Goal: Task Accomplishment & Management: Use online tool/utility

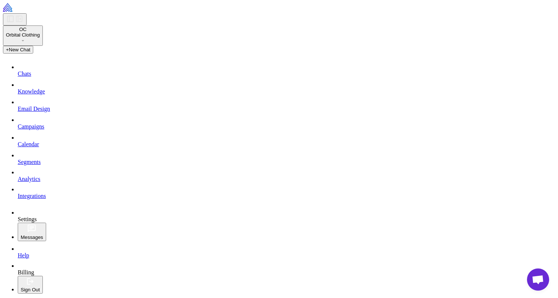
scroll to position [33, 0]
click at [31, 77] on span "Chats" at bounding box center [24, 73] width 13 height 6
click at [31, 52] on span "New Chat" at bounding box center [20, 50] width 22 height 6
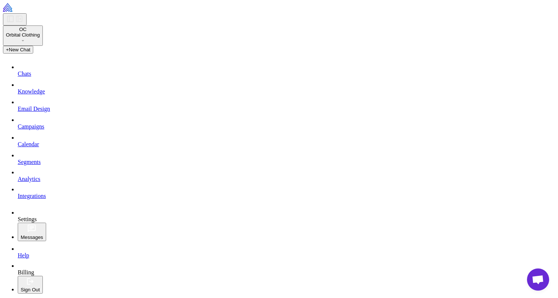
click at [34, 129] on span "Campaigns" at bounding box center [31, 126] width 27 height 6
click at [37, 147] on span "Calendar" at bounding box center [28, 144] width 21 height 6
click at [31, 52] on span "New Chat" at bounding box center [20, 50] width 22 height 6
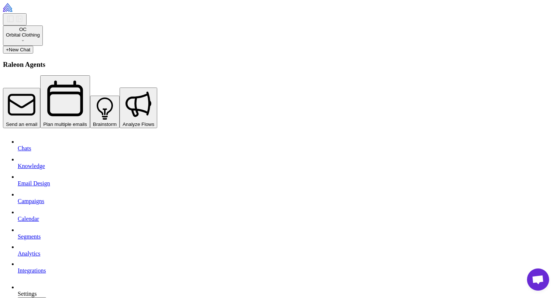
click at [37, 121] on span "Send an email" at bounding box center [21, 124] width 31 height 6
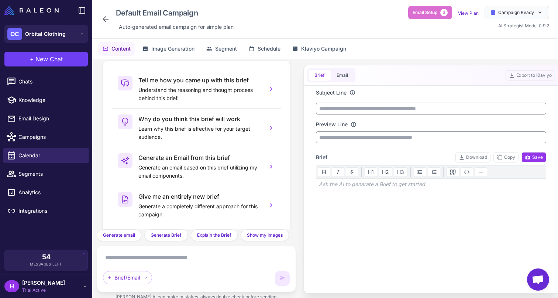
scroll to position [34, 0]
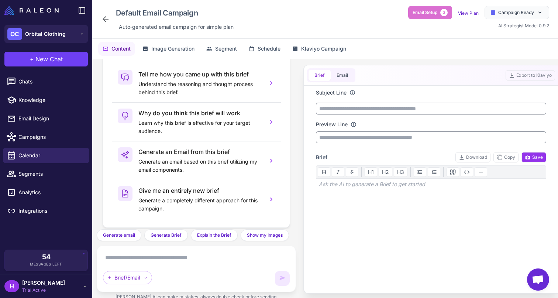
click at [535, 272] on span "Open chat" at bounding box center [538, 279] width 22 height 22
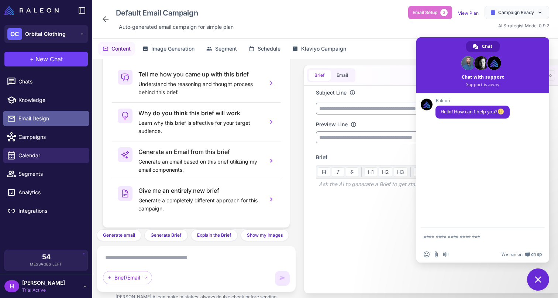
click at [37, 118] on span "Email Design" at bounding box center [50, 118] width 65 height 8
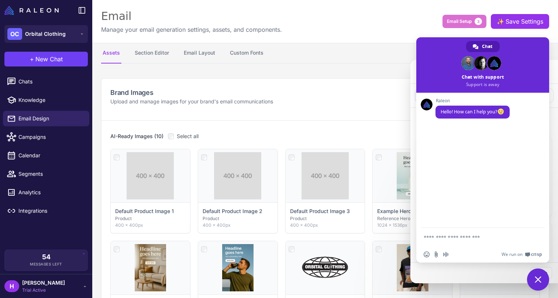
click at [534, 280] on span "Close chat" at bounding box center [538, 279] width 22 height 22
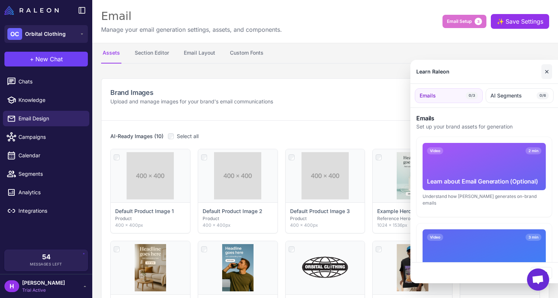
click at [544, 72] on button "✕" at bounding box center [546, 71] width 11 height 15
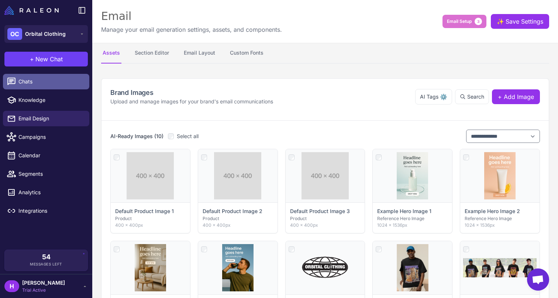
click at [51, 77] on span "Chats" at bounding box center [50, 81] width 65 height 8
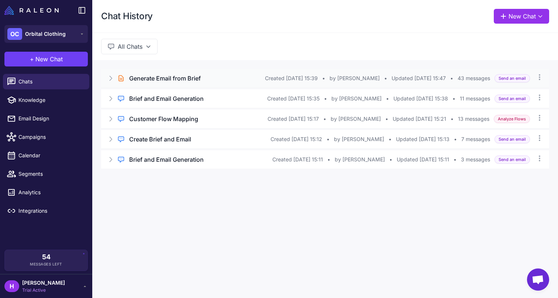
click at [112, 80] on icon at bounding box center [110, 77] width 7 height 7
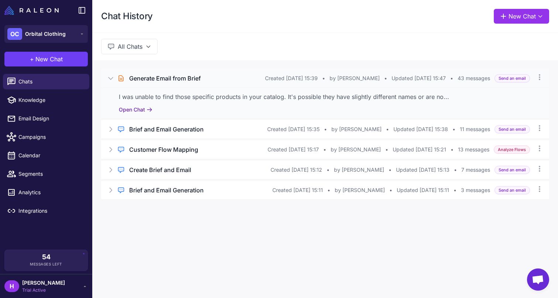
click at [134, 107] on button "Open Chat" at bounding box center [136, 109] width 34 height 8
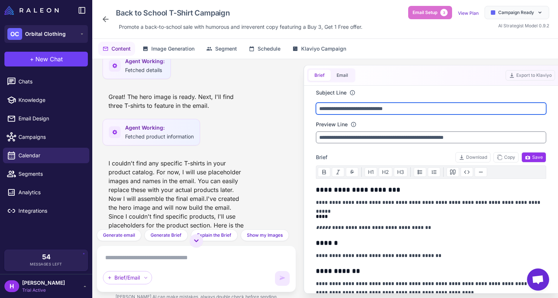
drag, startPoint x: 374, startPoint y: 111, endPoint x: 318, endPoint y: 111, distance: 56.1
click at [318, 111] on input "**********" at bounding box center [431, 109] width 230 height 12
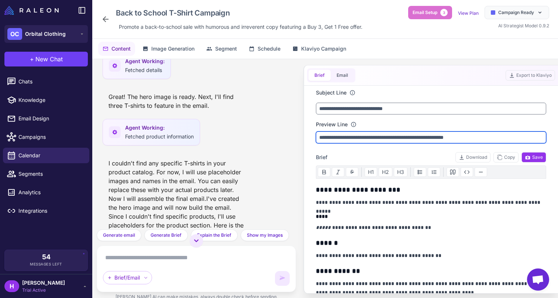
drag, startPoint x: 344, startPoint y: 138, endPoint x: 309, endPoint y: 131, distance: 35.3
click at [320, 136] on input "**********" at bounding box center [431, 137] width 230 height 12
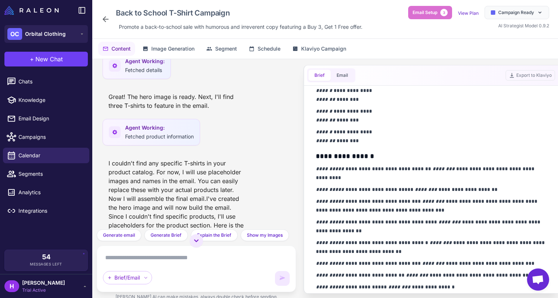
scroll to position [467, 0]
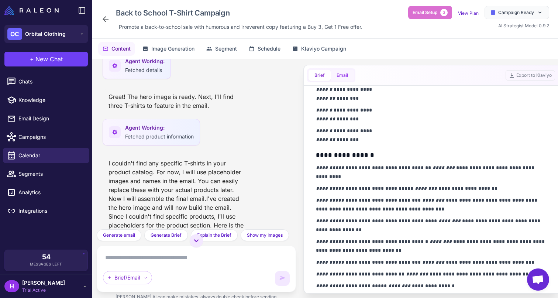
click at [342, 70] on button "Email" at bounding box center [341, 75] width 23 height 11
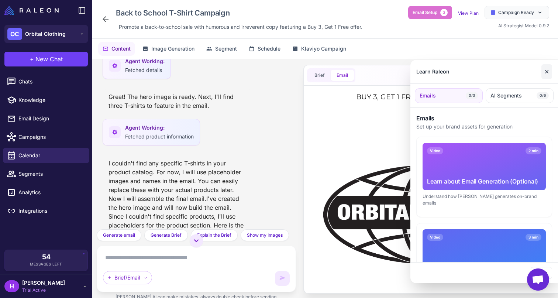
scroll to position [0, 0]
click at [545, 69] on button "✕" at bounding box center [546, 71] width 11 height 15
click at [549, 72] on button "✕" at bounding box center [546, 71] width 11 height 15
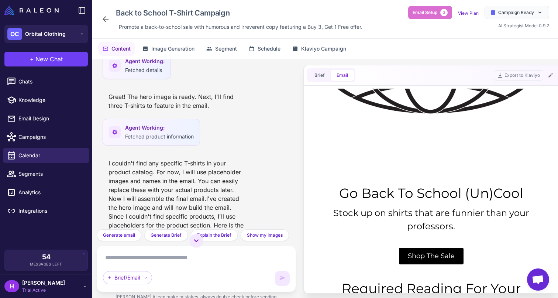
scroll to position [153, 0]
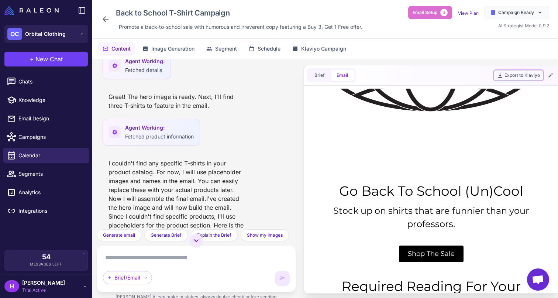
click at [509, 74] on button "Export to Klaviyo" at bounding box center [517, 75] width 49 height 10
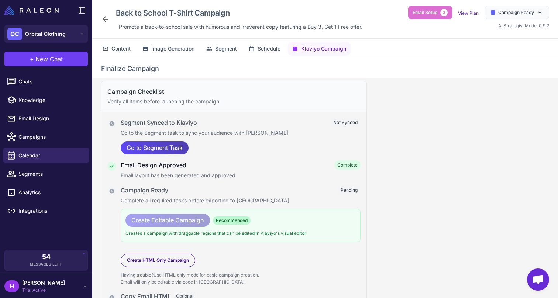
scroll to position [0, 0]
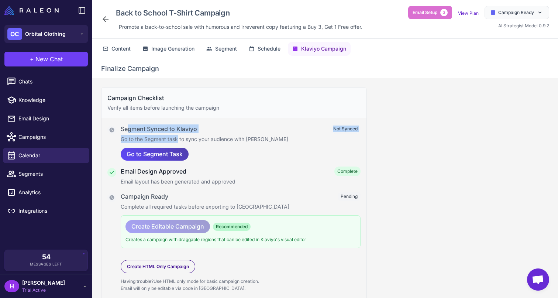
drag, startPoint x: 126, startPoint y: 129, endPoint x: 179, endPoint y: 138, distance: 53.2
click at [179, 139] on div "Segment Synced to Klaviyo Not Synced Go to the Segment task to sync your audien…" at bounding box center [241, 142] width 240 height 37
click at [205, 152] on div "Go to Segment Task" at bounding box center [241, 154] width 240 height 13
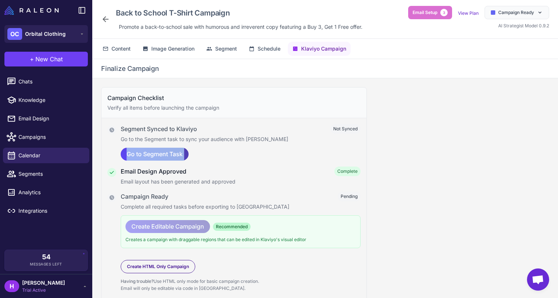
drag, startPoint x: 205, startPoint y: 152, endPoint x: 116, endPoint y: 152, distance: 89.3
click at [116, 152] on li "Segment Synced to Klaviyo Not Synced Go to the Segment task to sync your audien…" at bounding box center [233, 142] width 253 height 37
click at [113, 143] on li "Segment Synced to Klaviyo Not Synced Go to the Segment task to sync your audien…" at bounding box center [233, 142] width 253 height 37
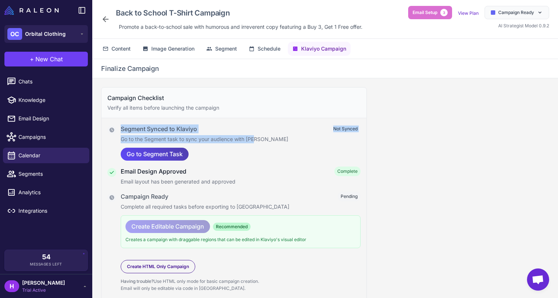
drag, startPoint x: 118, startPoint y: 125, endPoint x: 254, endPoint y: 140, distance: 136.8
click at [254, 140] on li "Segment Synced to Klaviyo Not Synced Go to the Segment task to sync your audien…" at bounding box center [233, 142] width 253 height 37
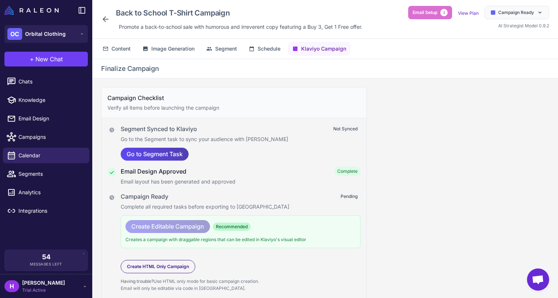
click at [268, 138] on p "Go to the Segment task to sync your audience with Klaviyo" at bounding box center [241, 139] width 240 height 8
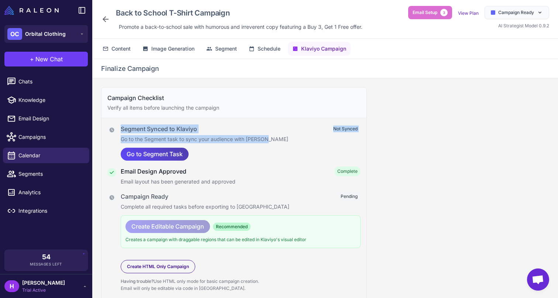
drag, startPoint x: 271, startPoint y: 139, endPoint x: 100, endPoint y: 129, distance: 171.4
click at [100, 129] on div "Campaign Checklist Verify all items before launching the campaign Segment Synce…" at bounding box center [233, 213] width 283 height 271
click at [118, 138] on li "Segment Synced to Klaviyo Not Synced Go to the Segment task to sync your audien…" at bounding box center [233, 142] width 253 height 37
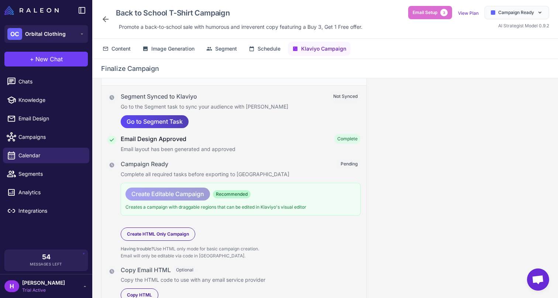
scroll to position [39, 0]
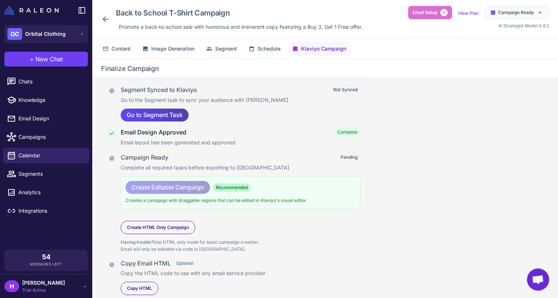
click at [112, 132] on icon at bounding box center [112, 133] width 6 height 6
click at [103, 20] on icon at bounding box center [106, 19] width 6 height 6
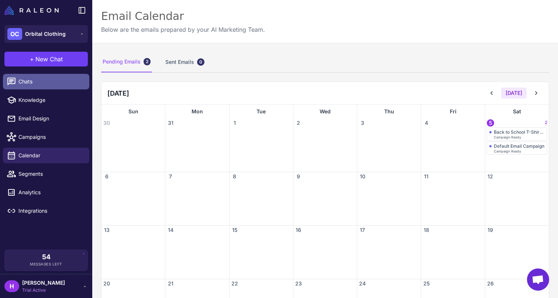
click at [41, 81] on span "Chats" at bounding box center [50, 81] width 65 height 8
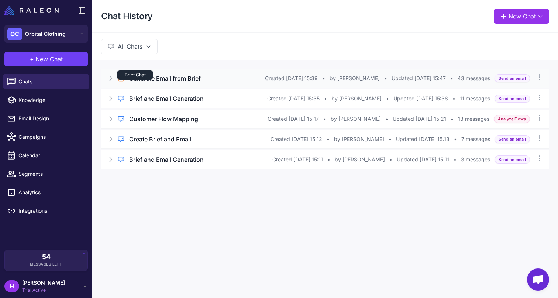
click at [143, 79] on div "Brief Chat" at bounding box center [134, 75] width 35 height 10
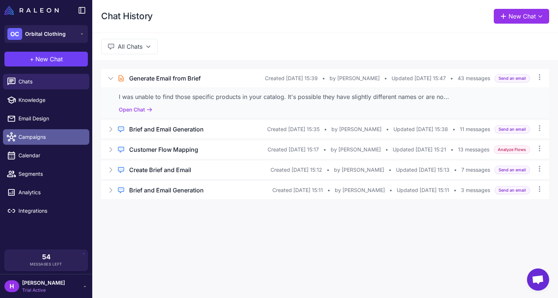
click at [37, 134] on span "Campaigns" at bounding box center [50, 137] width 65 height 8
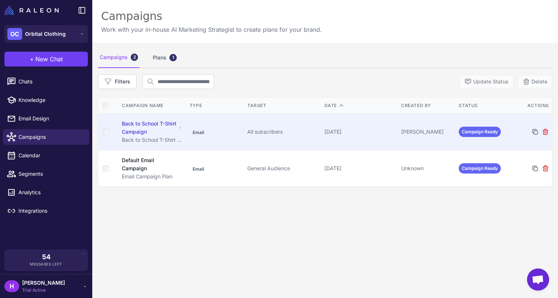
click at [148, 127] on div "Back to School T-Shirt Campaign" at bounding box center [149, 127] width 55 height 16
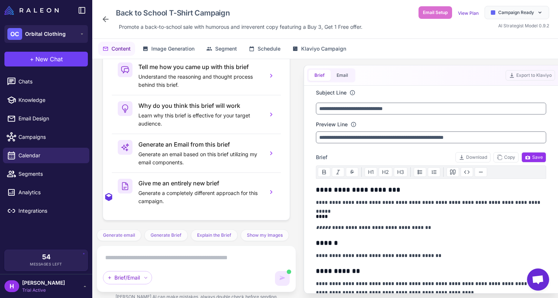
scroll to position [1681, 0]
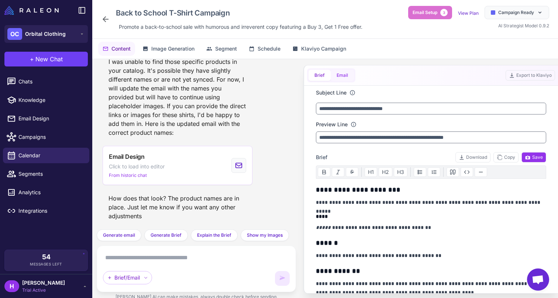
click at [343, 79] on button "Email" at bounding box center [341, 75] width 23 height 11
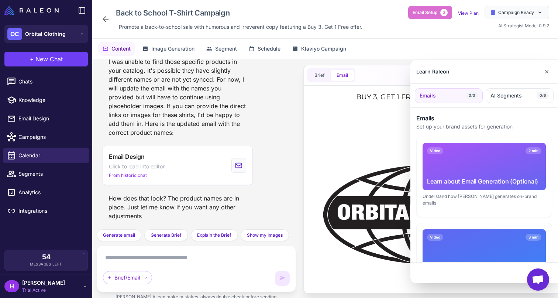
scroll to position [0, 0]
click at [549, 72] on button "✕" at bounding box center [546, 71] width 11 height 15
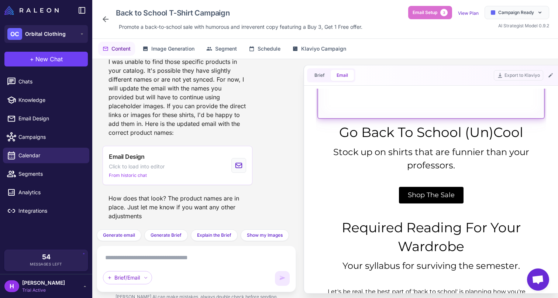
scroll to position [214, 0]
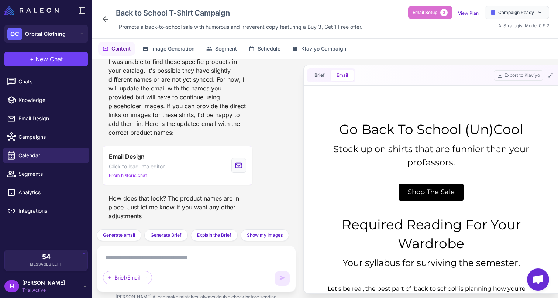
click at [429, 136] on div "Go Back To School (Un)Cool" at bounding box center [430, 129] width 221 height 18
click at [429, 131] on div "Go Back To School (Un)Cool" at bounding box center [430, 129] width 221 height 18
drag, startPoint x: 424, startPoint y: 131, endPoint x: 469, endPoint y: 131, distance: 45.7
click at [469, 131] on div "Go Back To School (Un)Cool" at bounding box center [430, 129] width 221 height 18
click at [426, 132] on div "Go Back To School (Un)Cool" at bounding box center [430, 129] width 221 height 18
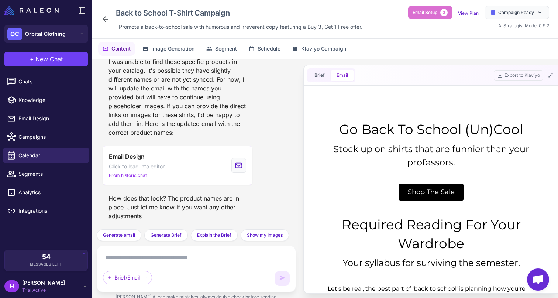
click at [426, 133] on div "Go Back To School (Un)Cool" at bounding box center [430, 129] width 221 height 18
click at [426, 132] on div "Go Back To School (Un)Cool" at bounding box center [430, 129] width 221 height 18
click at [429, 129] on div "Go Back To School (Un)Cool" at bounding box center [430, 129] width 221 height 18
click at [551, 74] on icon at bounding box center [550, 75] width 6 height 6
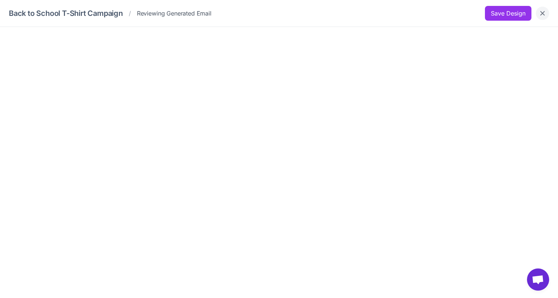
click at [541, 11] on icon "Close" at bounding box center [542, 13] width 4 height 4
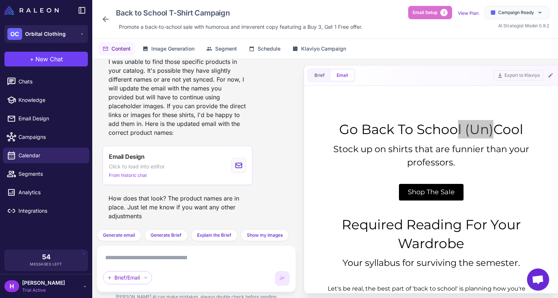
click at [149, 259] on textarea at bounding box center [196, 258] width 187 height 12
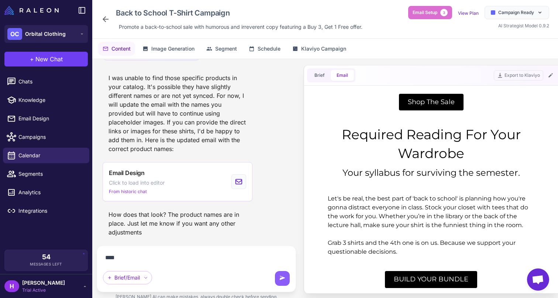
scroll to position [310, 0]
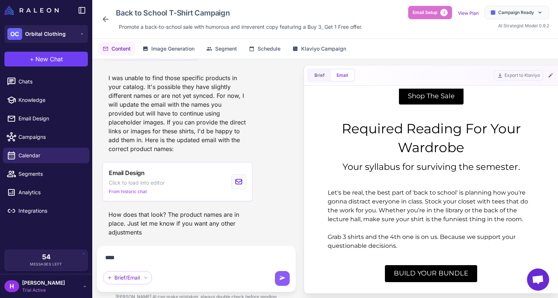
click at [297, 183] on div ""Generate an email based on my brief, you can edit images with variations and e…" at bounding box center [196, 182] width 208 height 247
click at [128, 253] on textarea "***" at bounding box center [196, 258] width 187 height 12
click at [130, 254] on textarea "***" at bounding box center [196, 258] width 187 height 12
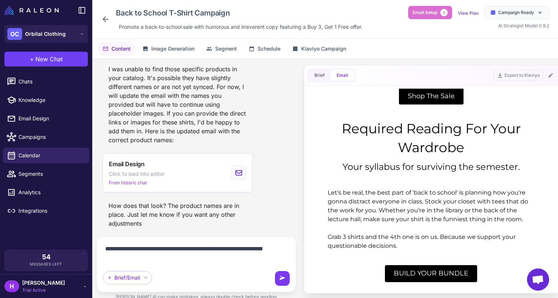
type textarea "**********"
click at [278, 274] on button at bounding box center [282, 278] width 15 height 15
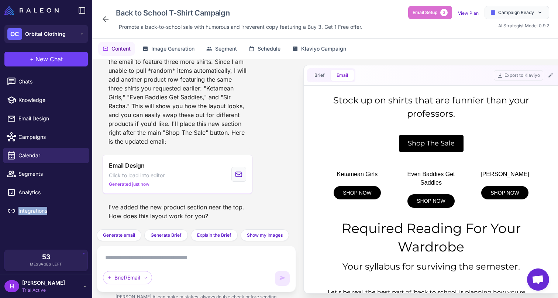
scroll to position [257, 0]
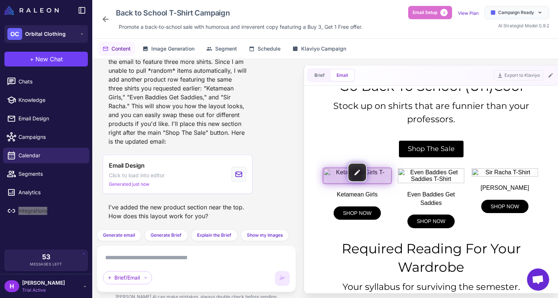
click at [328, 173] on img at bounding box center [357, 175] width 68 height 15
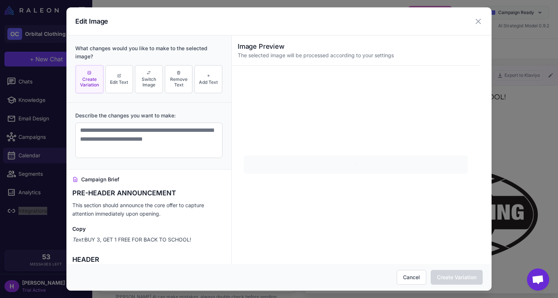
scroll to position [0, 0]
click at [475, 21] on icon at bounding box center [478, 21] width 9 height 9
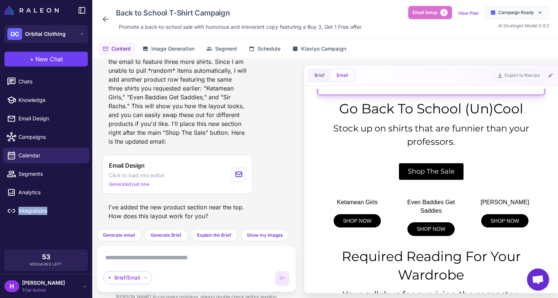
scroll to position [242, 0]
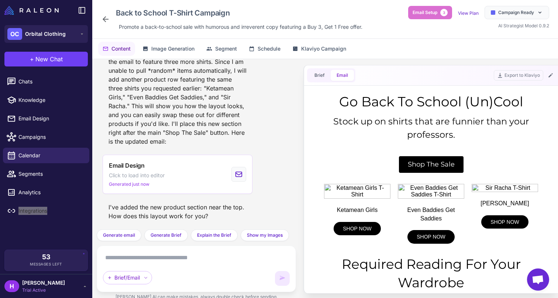
click at [352, 149] on td "Shop The Sale" at bounding box center [430, 165] width 221 height 32
click at [345, 172] on div "Shop The Sale" at bounding box center [430, 164] width 221 height 17
drag, startPoint x: 627, startPoint y: 275, endPoint x: 542, endPoint y: 207, distance: 108.3
drag, startPoint x: 319, startPoint y: 186, endPoint x: 341, endPoint y: 197, distance: 25.1
click at [342, 197] on div "Ketamean Girls SHOP NOW Even Baddies Get Saddies SHOP NOW Sir Racha SHOP NOW" at bounding box center [431, 213] width 230 height 67
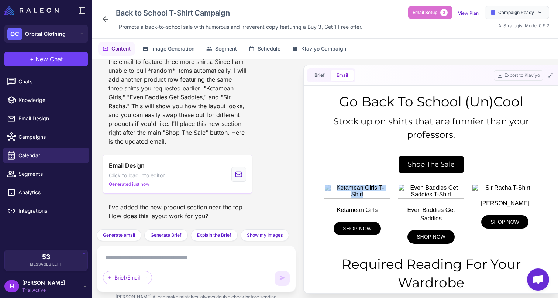
click at [313, 197] on div at bounding box center [431, 189] width 248 height 207
click at [312, 195] on div at bounding box center [431, 189] width 248 height 207
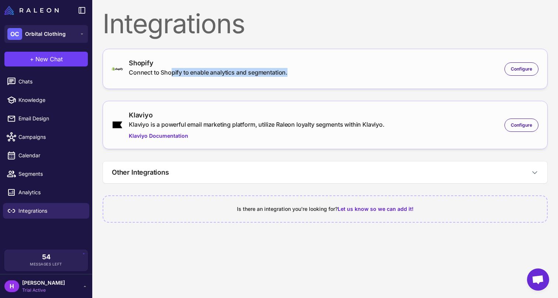
drag, startPoint x: 172, startPoint y: 72, endPoint x: 291, endPoint y: 72, distance: 119.5
click at [291, 72] on div "Shopify Connect to Shopify to enable analytics and segmentation. Configure" at bounding box center [325, 69] width 426 height 22
click at [283, 72] on div "Connect to Shopify to enable analytics and segmentation." at bounding box center [208, 72] width 159 height 9
drag, startPoint x: 290, startPoint y: 72, endPoint x: 156, endPoint y: 74, distance: 133.5
click at [156, 74] on div "Shopify Connect to Shopify to enable analytics and segmentation. Configure" at bounding box center [325, 69] width 426 height 22
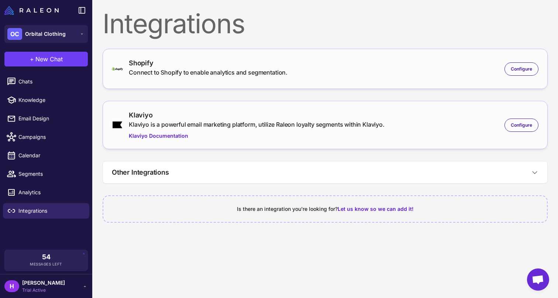
click at [165, 75] on div "Connect to Shopify to enable analytics and segmentation." at bounding box center [208, 72] width 159 height 9
drag, startPoint x: 145, startPoint y: 72, endPoint x: 153, endPoint y: 72, distance: 8.5
click at [148, 72] on div "Connect to Shopify to enable analytics and segmentation." at bounding box center [208, 72] width 159 height 9
click at [297, 52] on div "Shopify Connect to Shopify to enable analytics and segmentation. Configure" at bounding box center [325, 69] width 445 height 40
click at [523, 73] on div "Configure" at bounding box center [521, 68] width 34 height 13
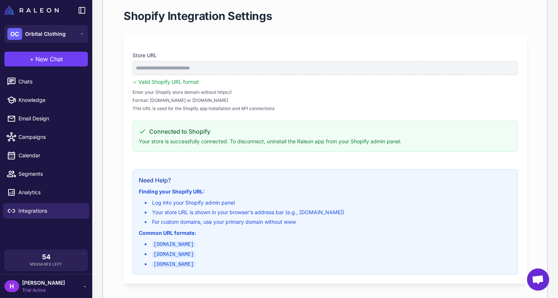
scroll to position [101, 0]
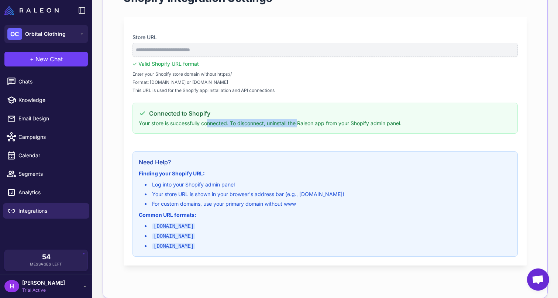
drag, startPoint x: 207, startPoint y: 119, endPoint x: 305, endPoint y: 122, distance: 98.1
click at [304, 122] on p "Your store is successfully connected. To disconnect, uninstall the Raleon app f…" at bounding box center [325, 123] width 372 height 8
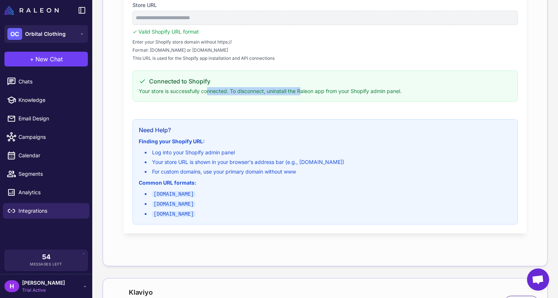
scroll to position [136, 0]
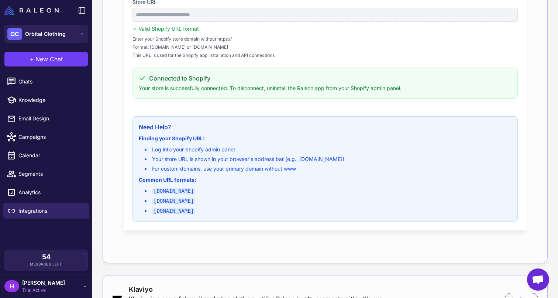
click at [297, 108] on div "**********" at bounding box center [325, 106] width 403 height 248
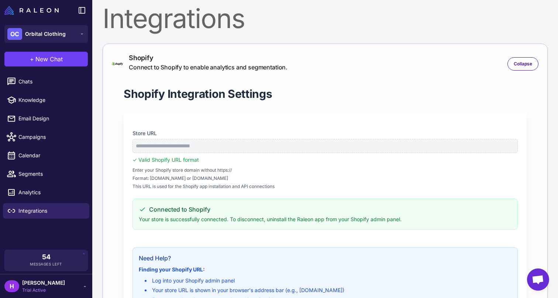
scroll to position [0, 0]
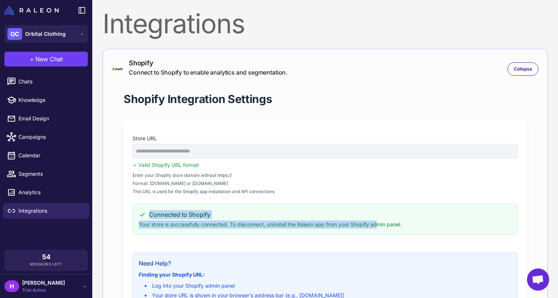
drag, startPoint x: 143, startPoint y: 214, endPoint x: 394, endPoint y: 227, distance: 251.5
click at [394, 227] on section "Connected to Shopify Your store is successfully connected. To disconnect, unins…" at bounding box center [324, 219] width 385 height 31
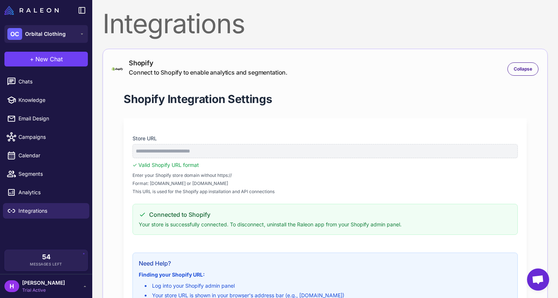
click at [410, 224] on p "Your store is successfully connected. To disconnect, uninstall the Raleon app f…" at bounding box center [325, 224] width 372 height 8
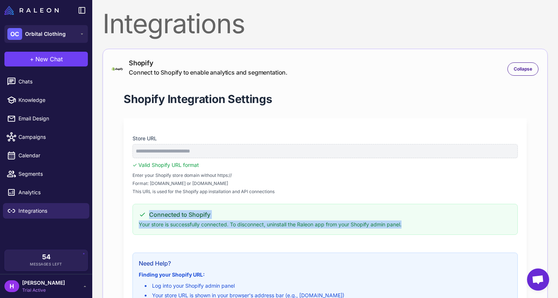
drag, startPoint x: 410, startPoint y: 224, endPoint x: 220, endPoint y: 199, distance: 191.6
click at [220, 199] on div "**********" at bounding box center [325, 242] width 403 height 248
